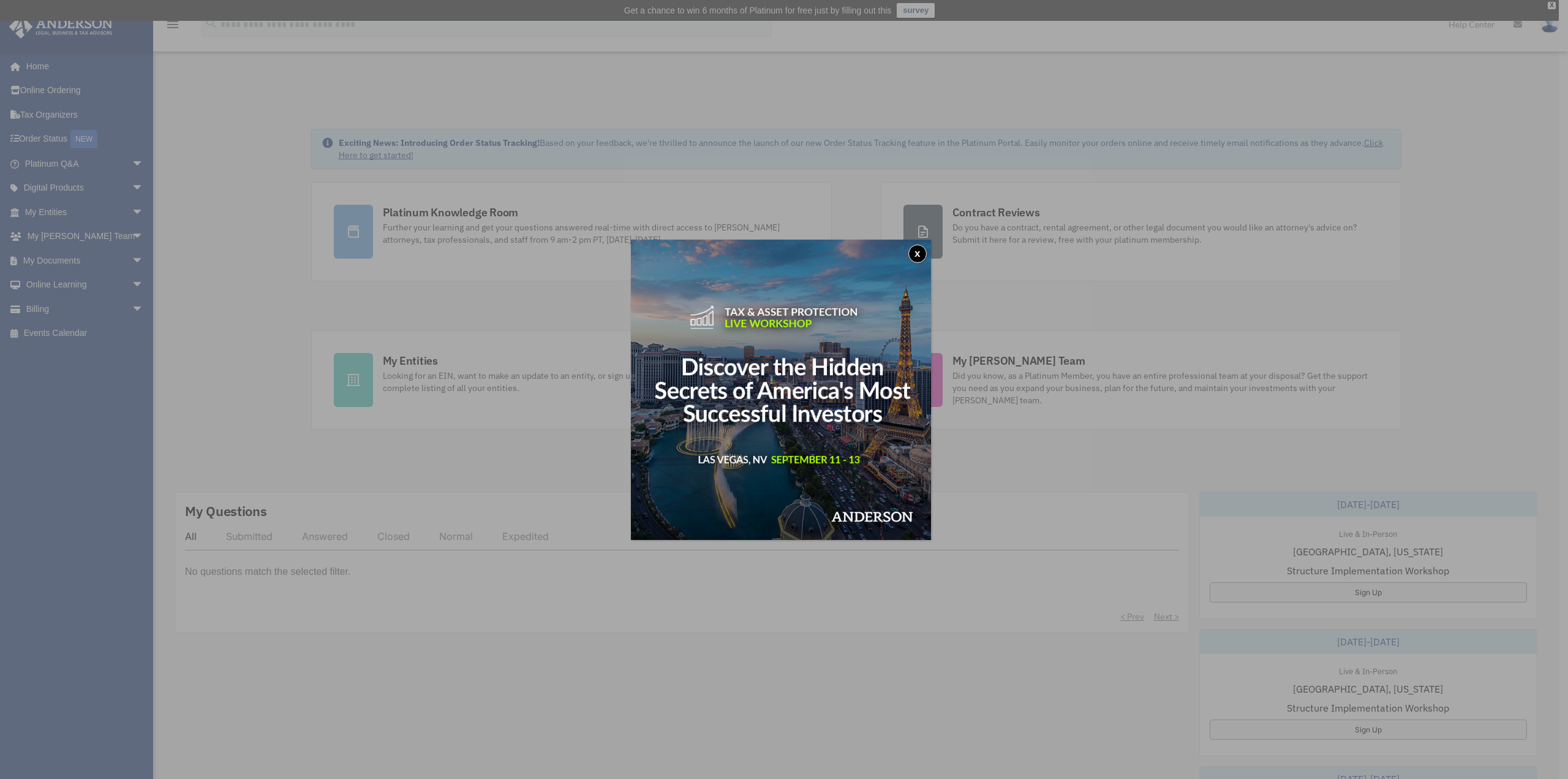
click at [924, 251] on button "x" at bounding box center [917, 254] width 18 height 18
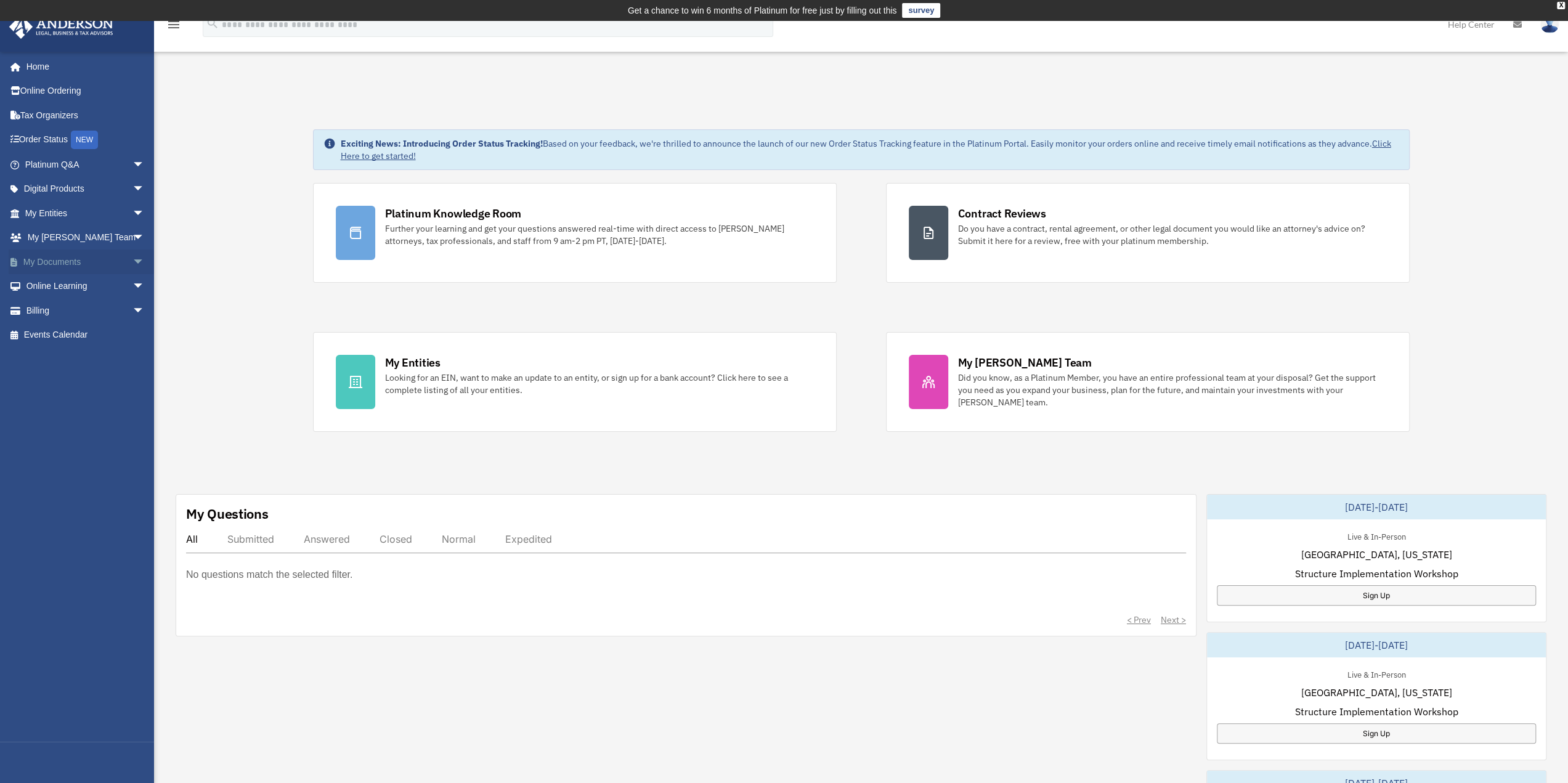
click at [98, 257] on link "My Documents arrow_drop_down" at bounding box center [86, 261] width 155 height 25
click at [133, 260] on span "arrow_drop_down" at bounding box center [145, 261] width 25 height 25
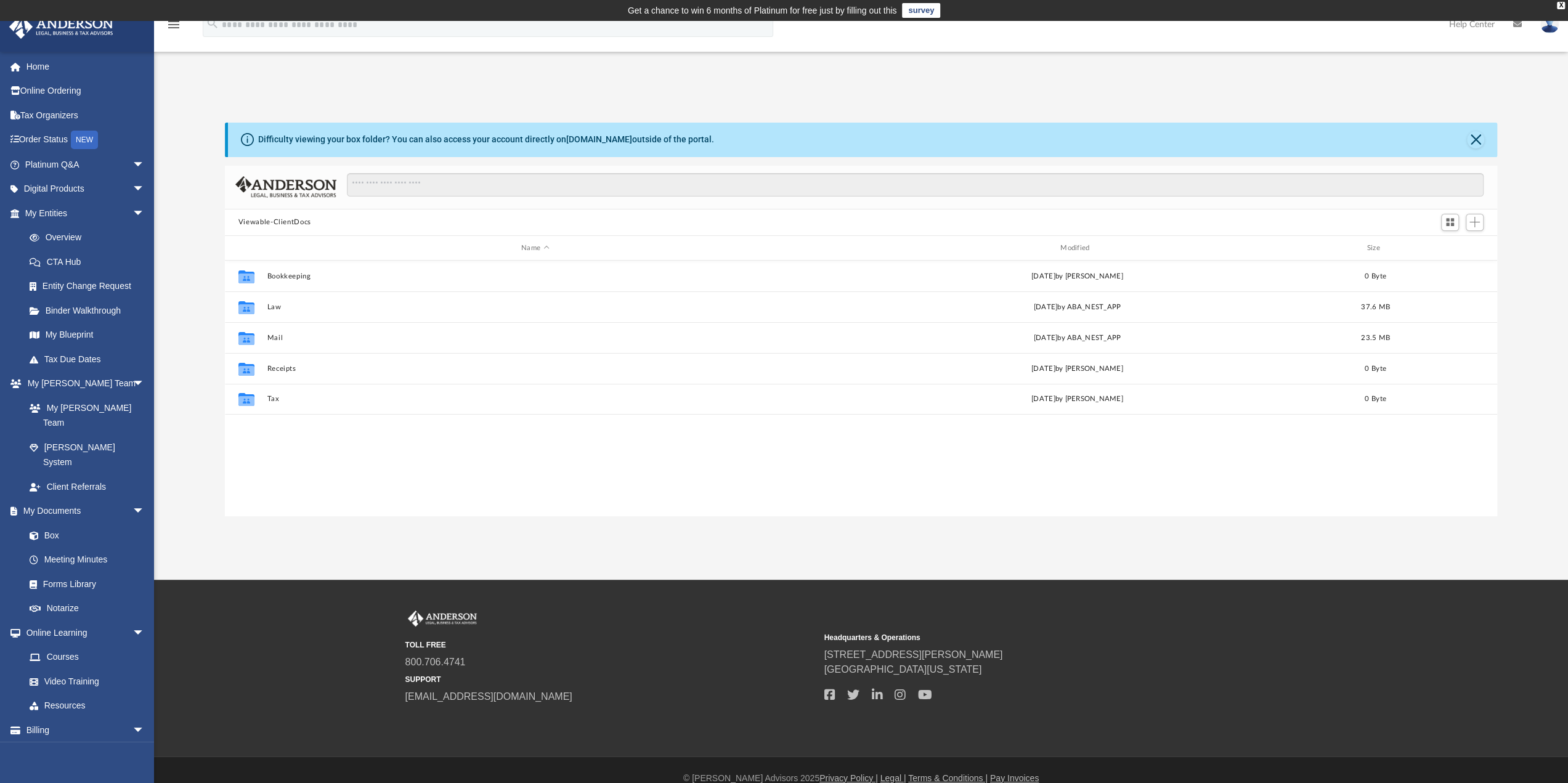
scroll to position [270, 1263]
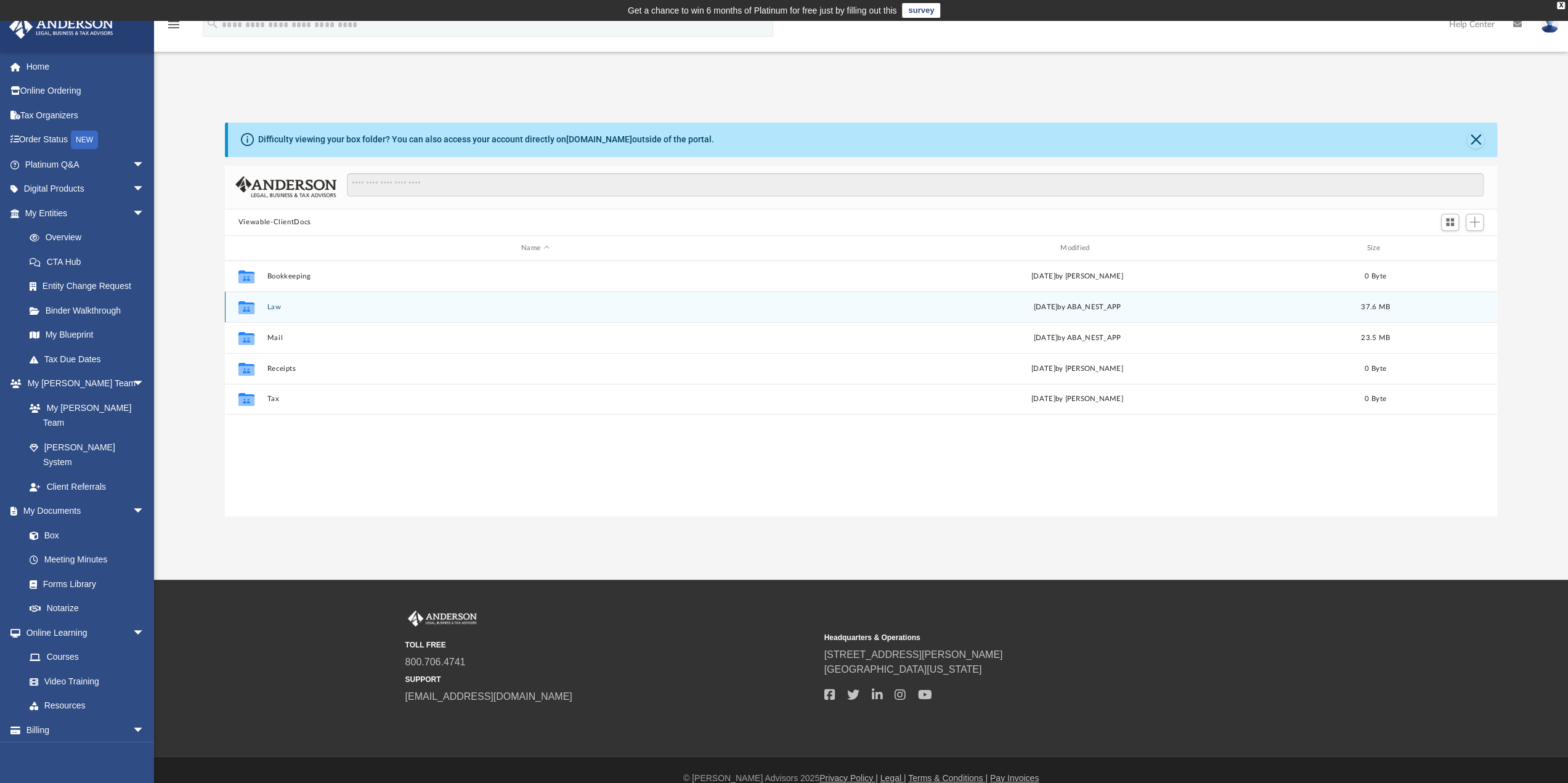
click at [273, 305] on button "Law" at bounding box center [535, 307] width 536 height 8
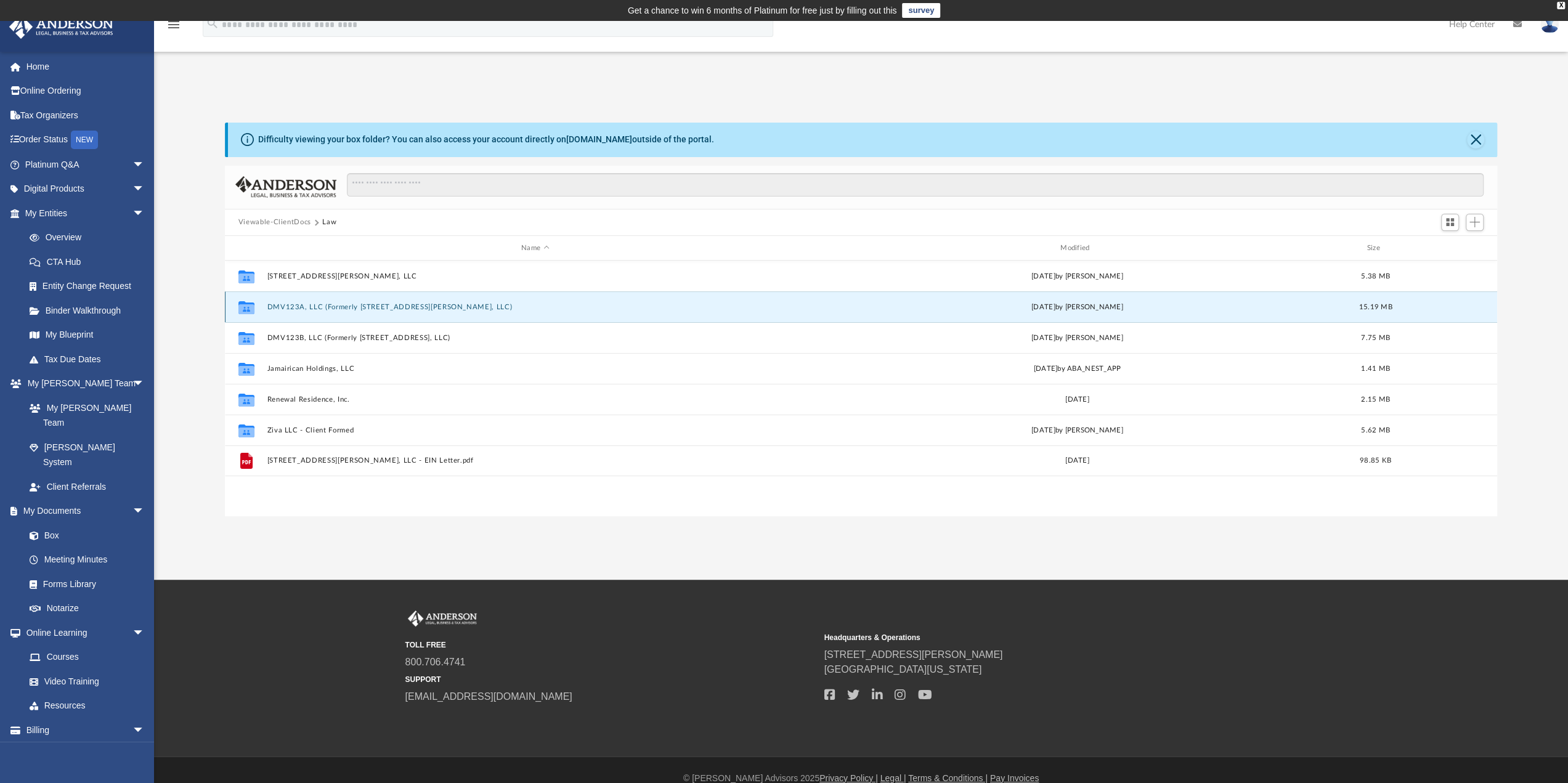
click at [411, 306] on button "DMV123A, LLC (Formerly [STREET_ADDRESS][PERSON_NAME], LLC)" at bounding box center [535, 307] width 536 height 8
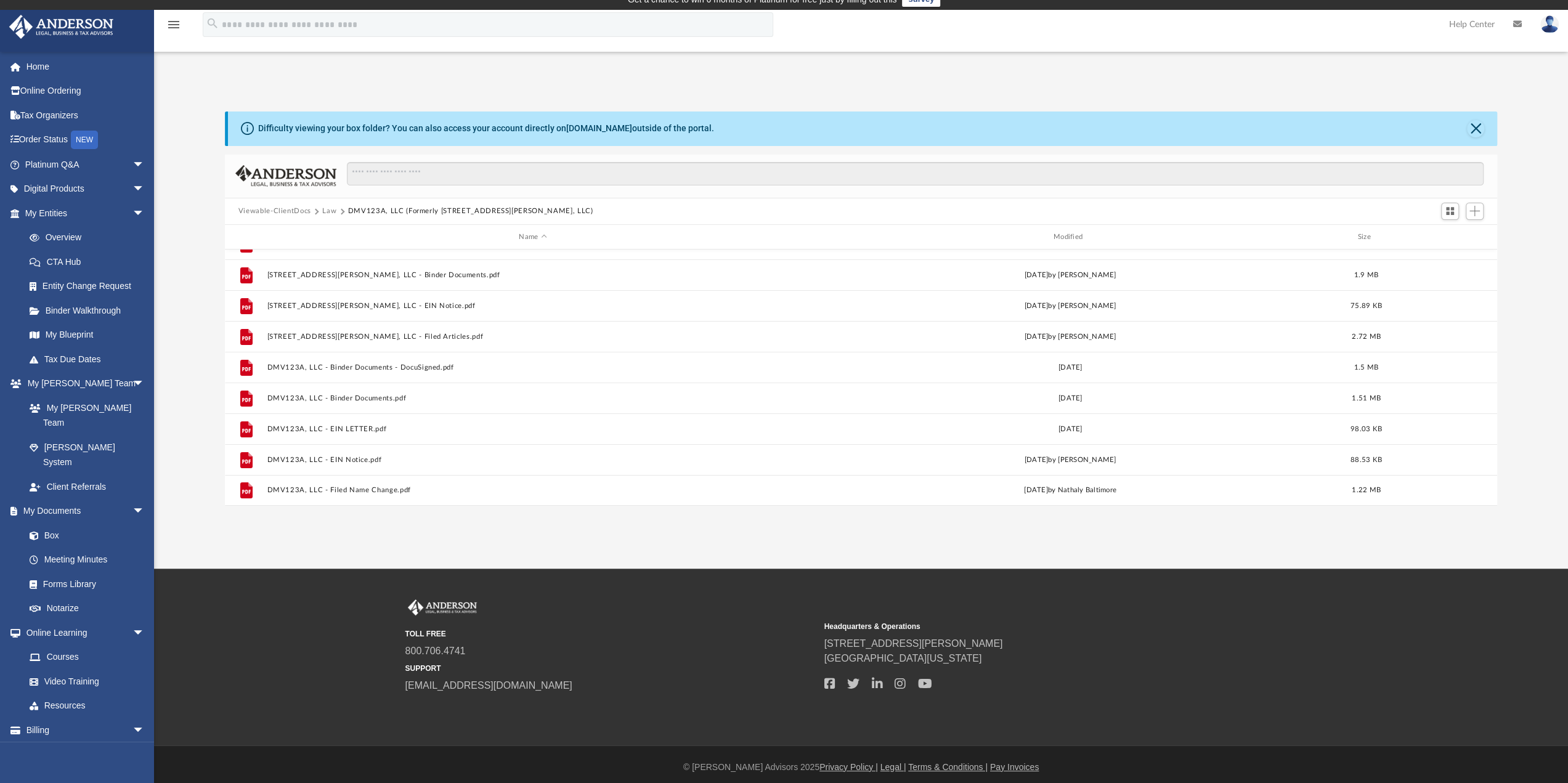
scroll to position [17, 0]
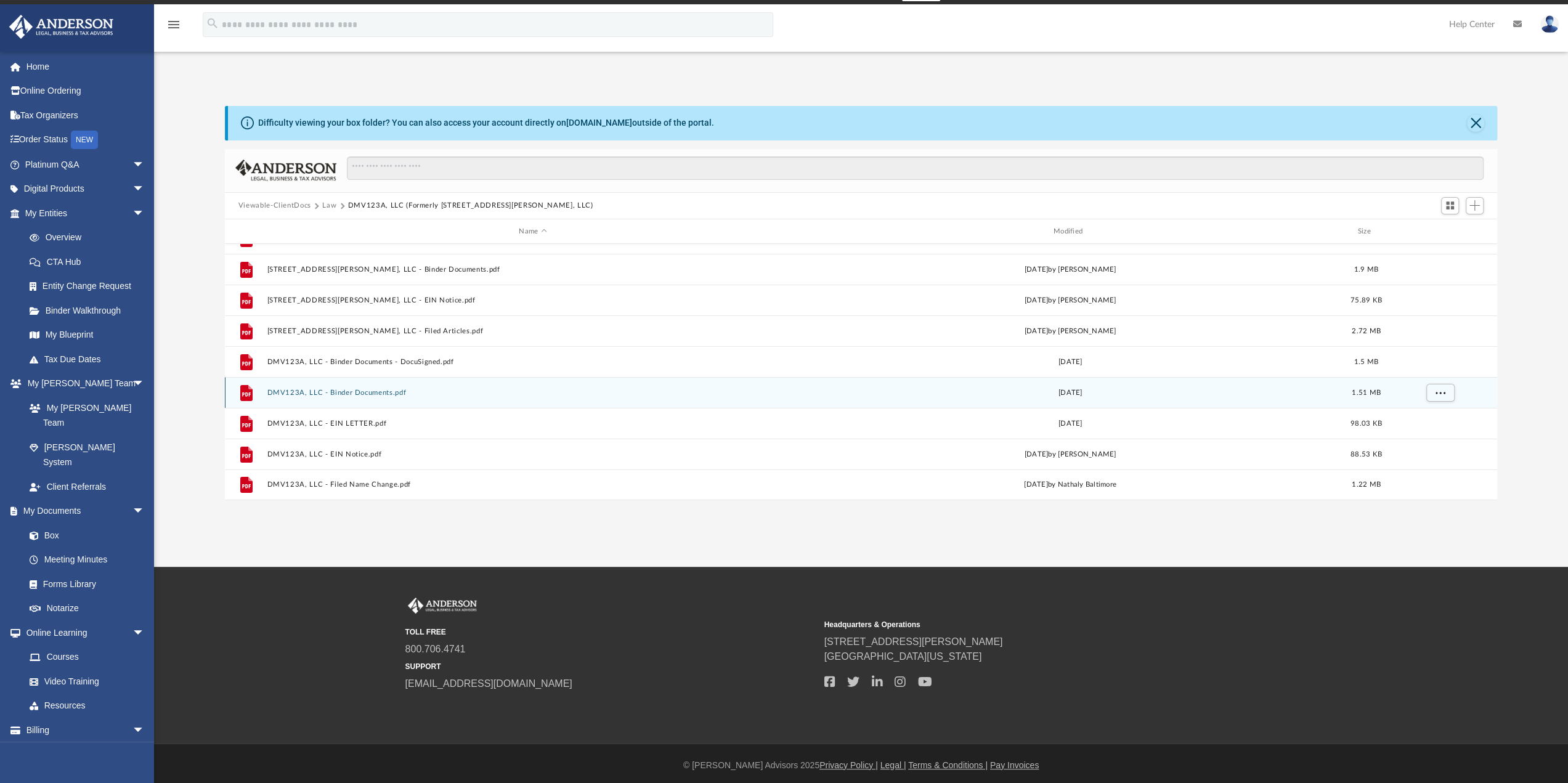
click at [385, 391] on button "DMV123A, LLC - Binder Documents.pdf" at bounding box center [533, 392] width 532 height 8
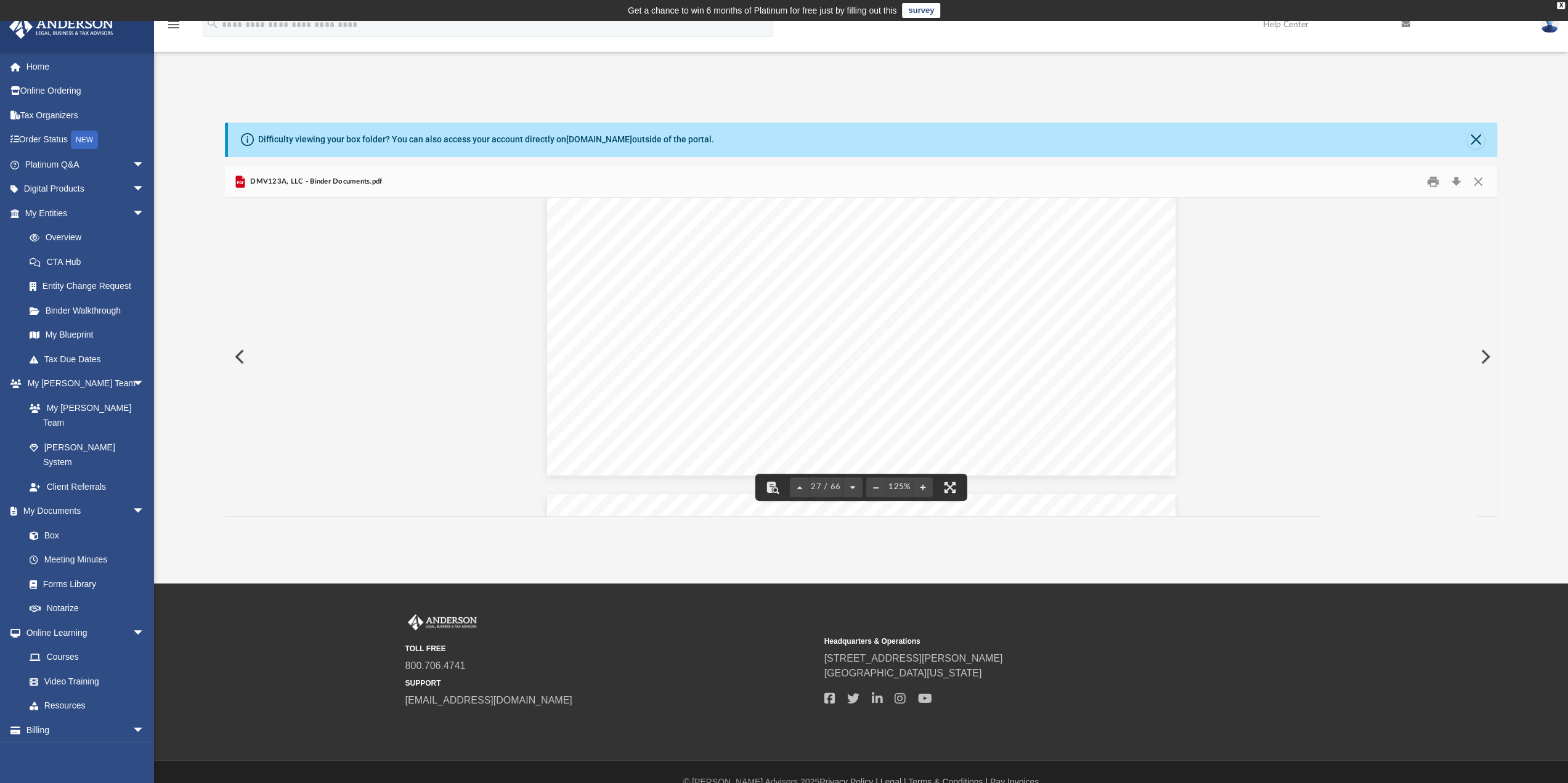
scroll to position [22188, 0]
click at [1457, 183] on button "Download" at bounding box center [1455, 181] width 22 height 19
